Goal: Register for event/course

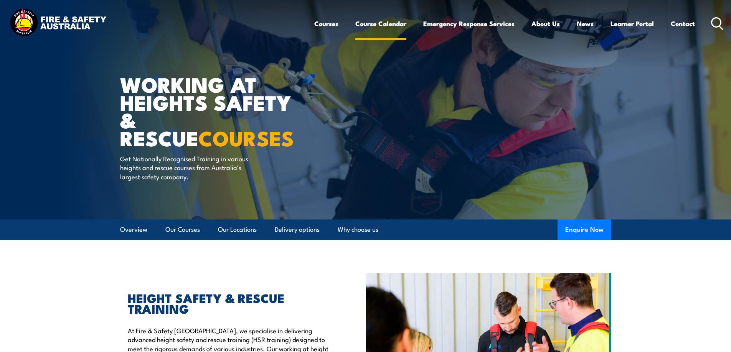
click at [364, 21] on link "Course Calendar" at bounding box center [380, 23] width 51 height 20
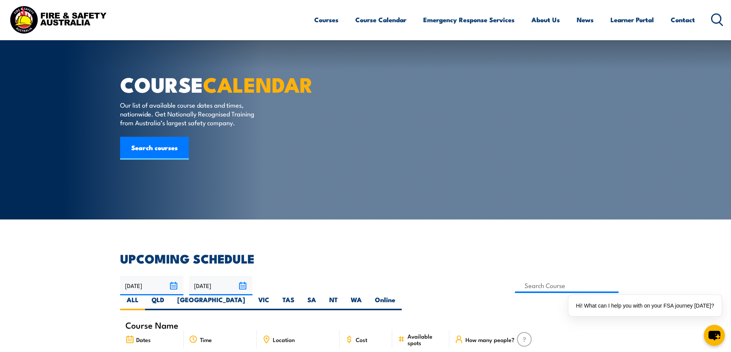
scroll to position [153, 0]
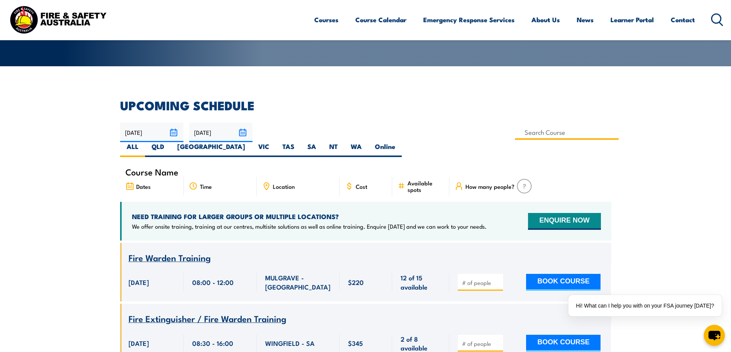
click at [515, 133] on input at bounding box center [567, 132] width 104 height 15
type input "Work Safely at Heights Training"
click at [252, 142] on label "[GEOGRAPHIC_DATA]" at bounding box center [211, 149] width 81 height 15
click at [250, 142] on input "[GEOGRAPHIC_DATA]" at bounding box center [247, 144] width 5 height 5
radio input "true"
